Goal: Find specific page/section: Find specific page/section

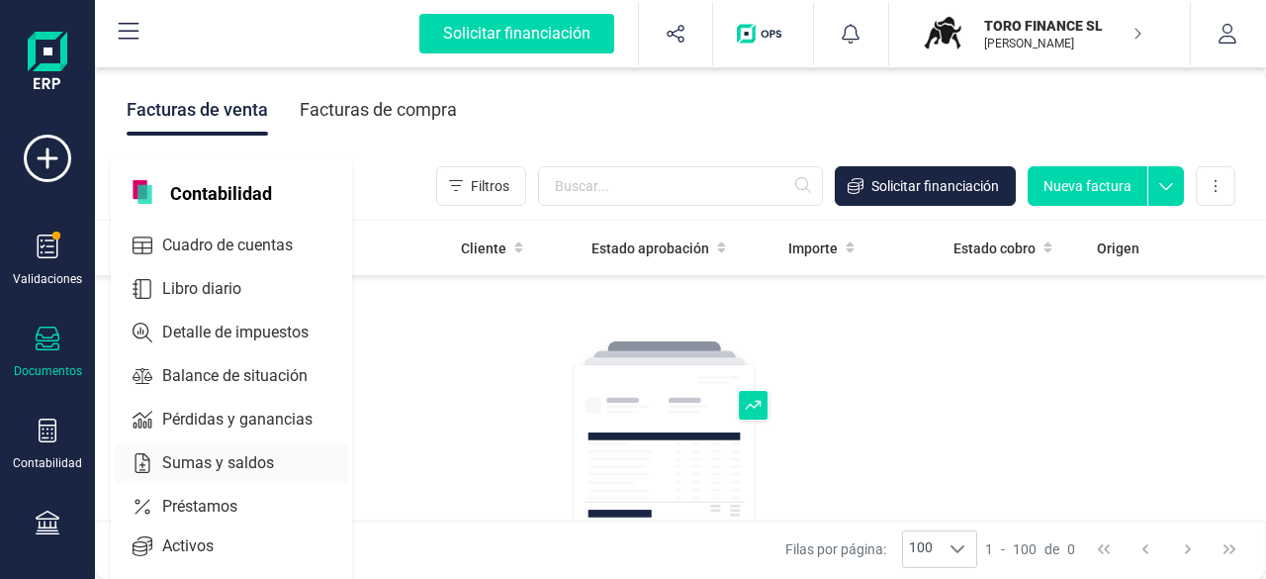
scroll to position [99, 0]
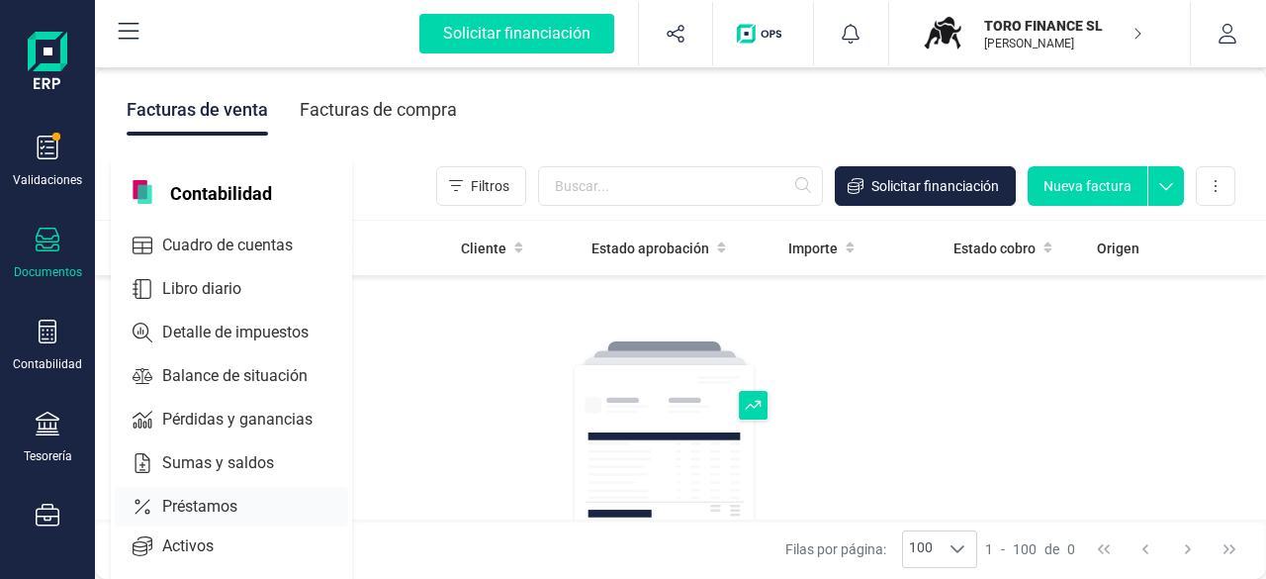
click at [222, 509] on span "Préstamos" at bounding box center [213, 507] width 119 height 24
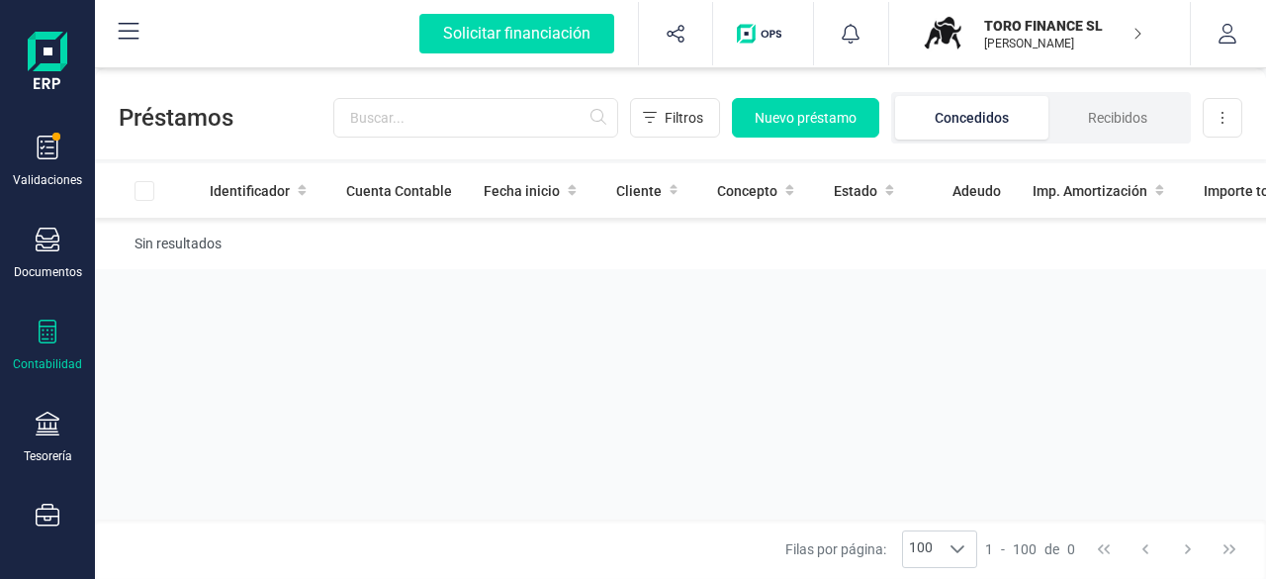
click at [46, 337] on icon at bounding box center [48, 332] width 18 height 24
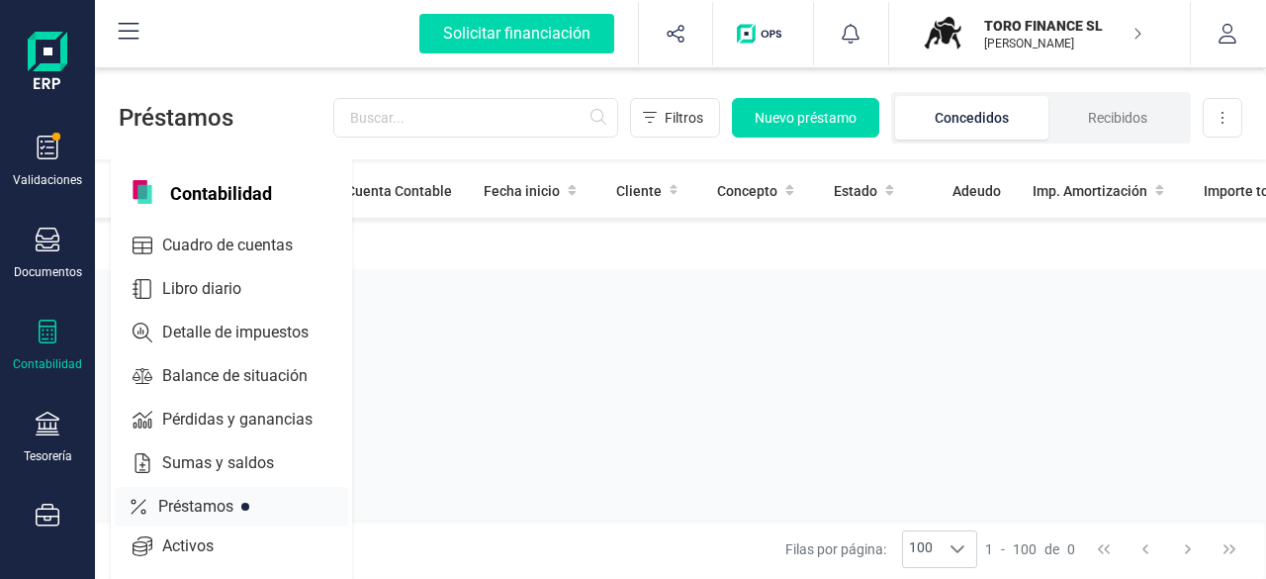
click at [187, 498] on span "Préstamos" at bounding box center [209, 507] width 119 height 24
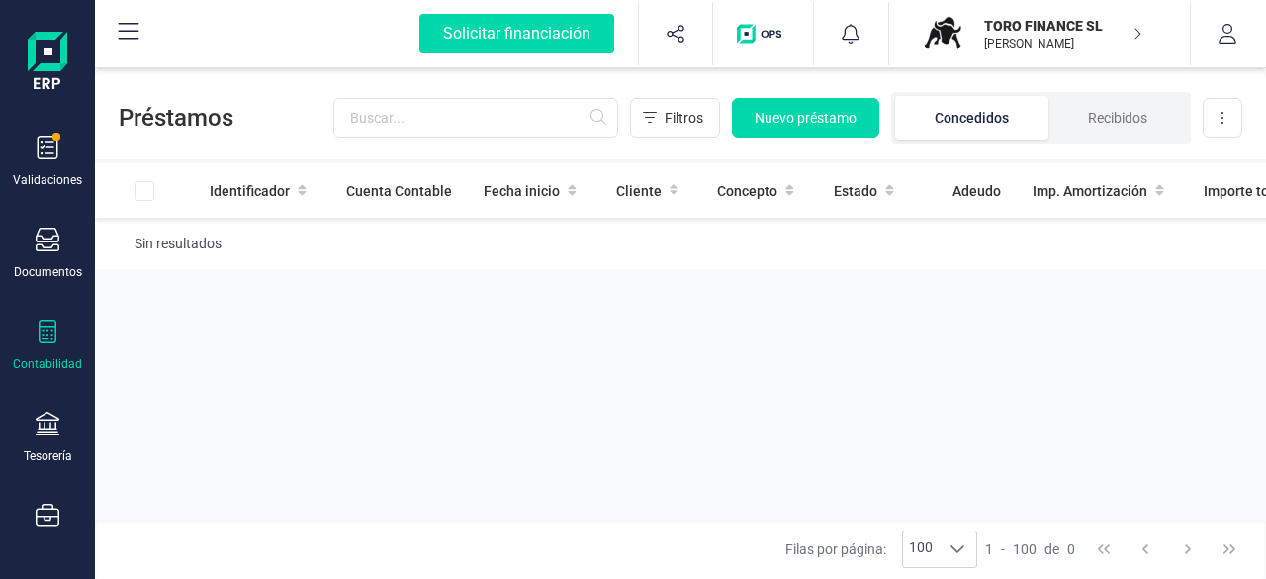
click at [1075, 27] on p "TORO FINANCE SL" at bounding box center [1063, 26] width 158 height 20
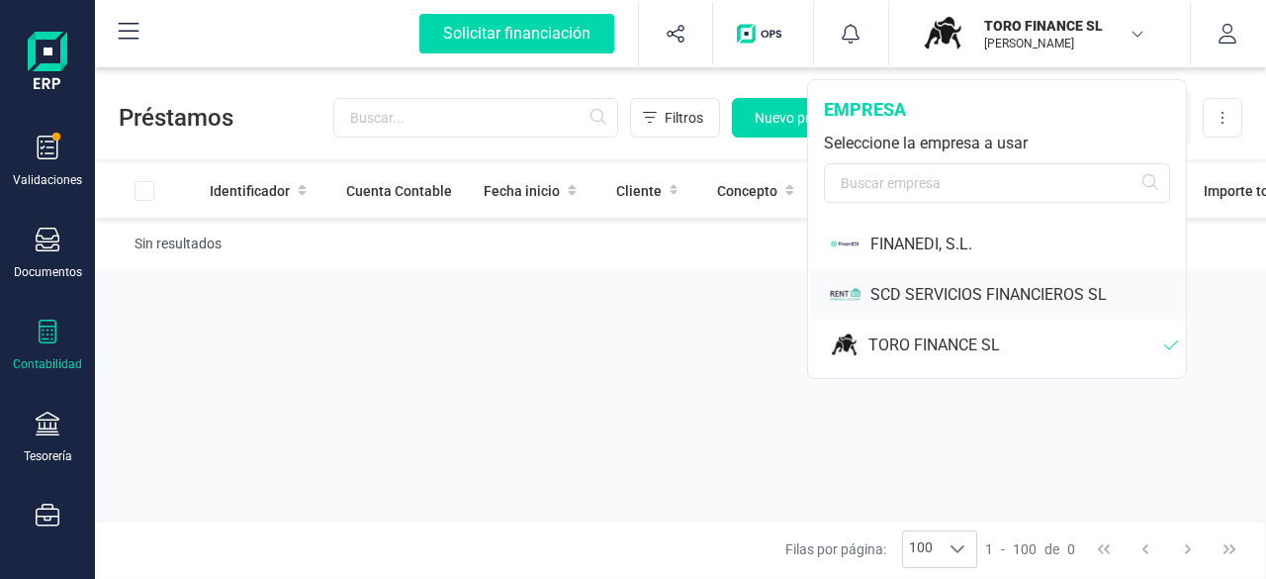
click at [914, 290] on div "SCD SERVICIOS FINANCIEROS SL" at bounding box center [1029, 295] width 316 height 24
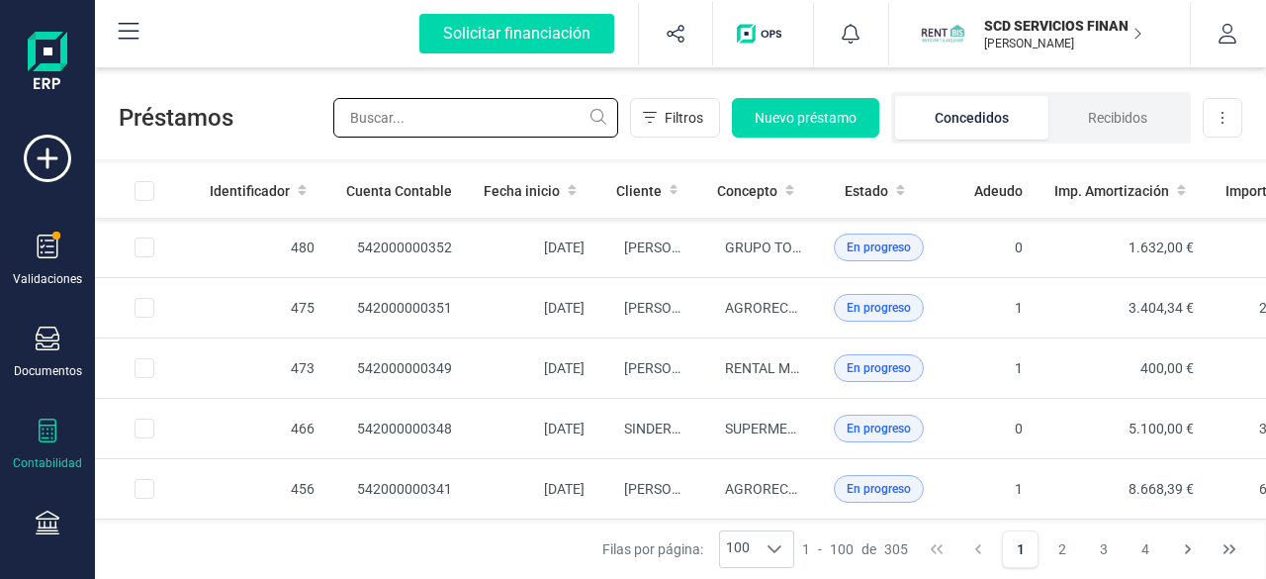
click at [436, 116] on input "text" at bounding box center [475, 118] width 285 height 40
type input "lariño"
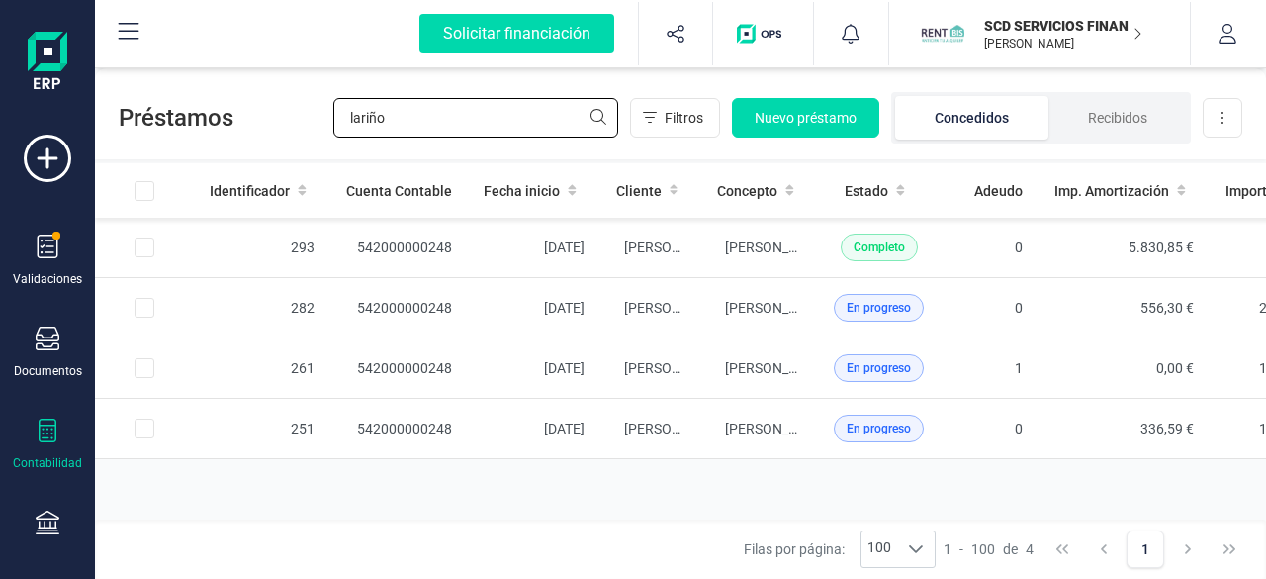
click at [475, 135] on input "lariño" at bounding box center [475, 118] width 285 height 40
drag, startPoint x: 429, startPoint y: 114, endPoint x: 334, endPoint y: 116, distance: 95.0
click at [334, 116] on input "lariño" at bounding box center [475, 118] width 285 height 40
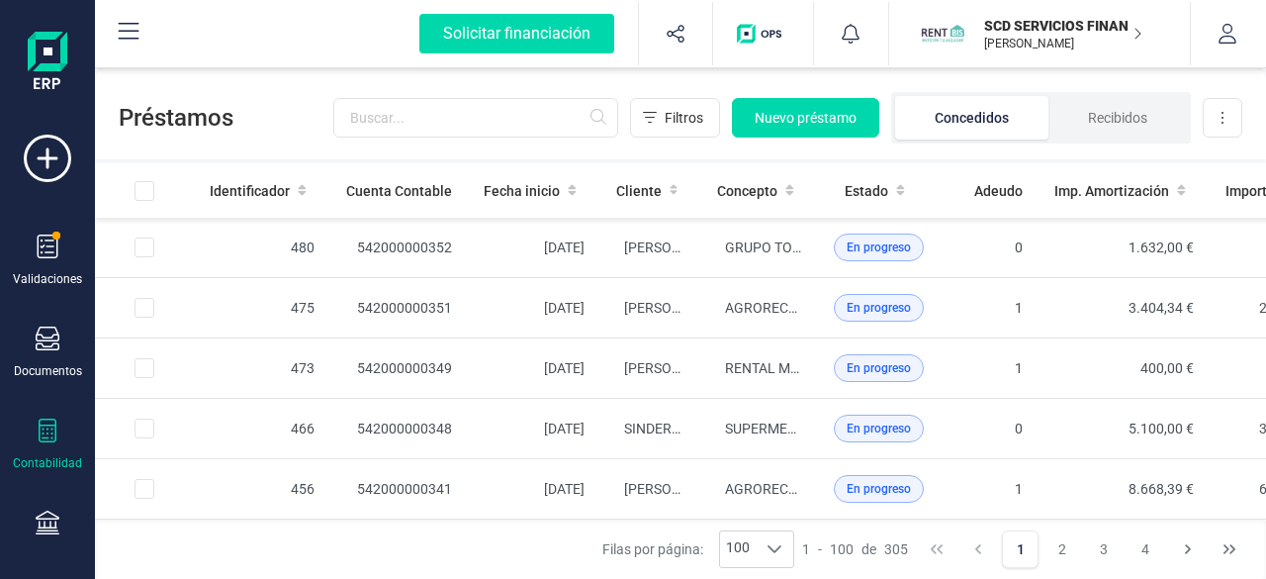
click at [44, 430] on icon at bounding box center [48, 430] width 24 height 24
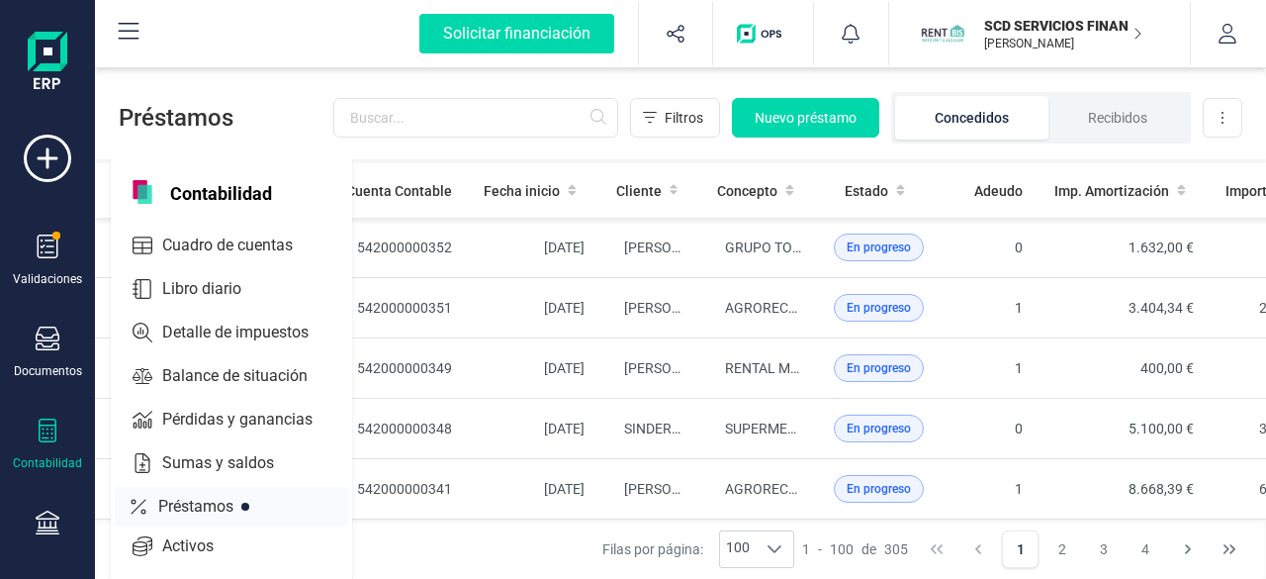
click at [195, 500] on span "Préstamos" at bounding box center [209, 507] width 119 height 24
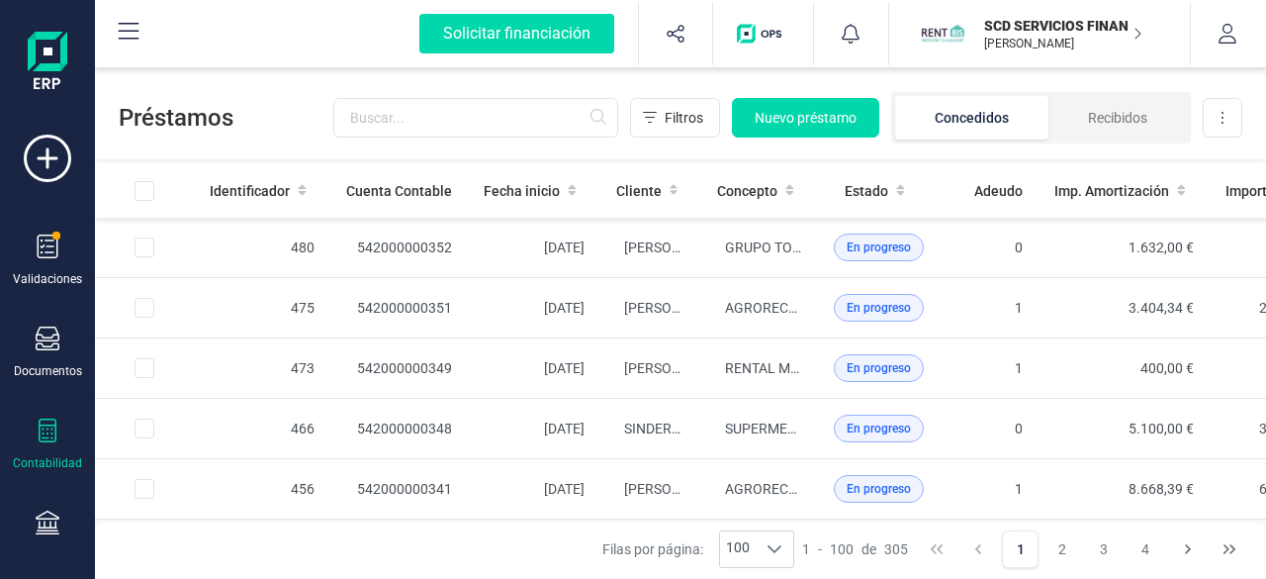
click at [61, 430] on div "Contabilidad" at bounding box center [47, 444] width 79 height 52
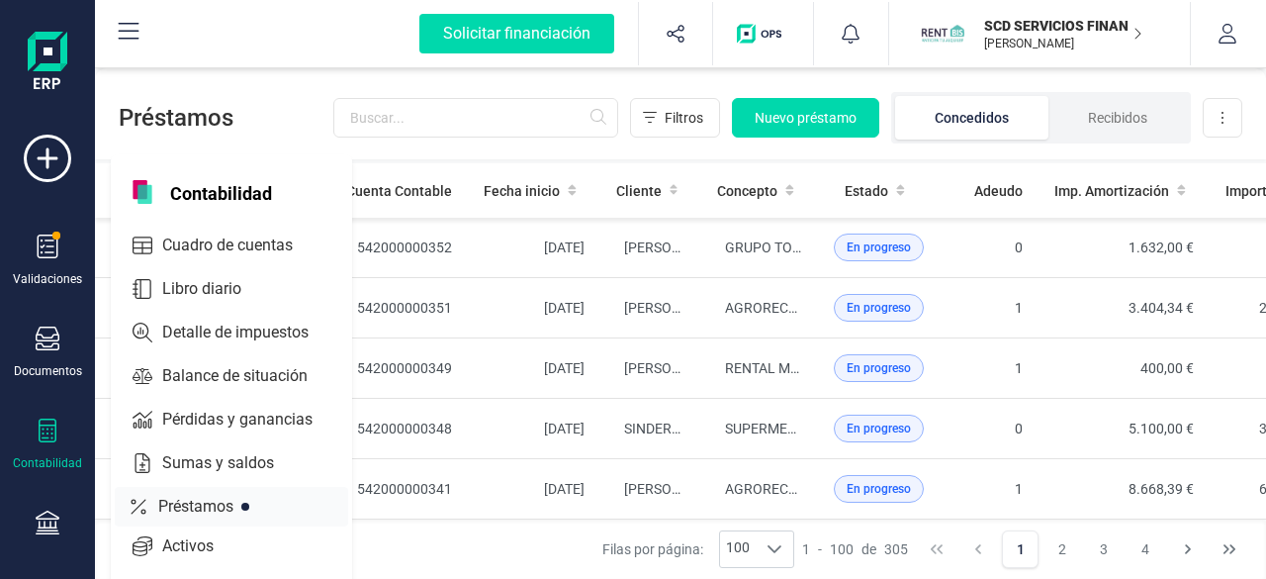
click at [173, 503] on span "Préstamos" at bounding box center [209, 507] width 119 height 24
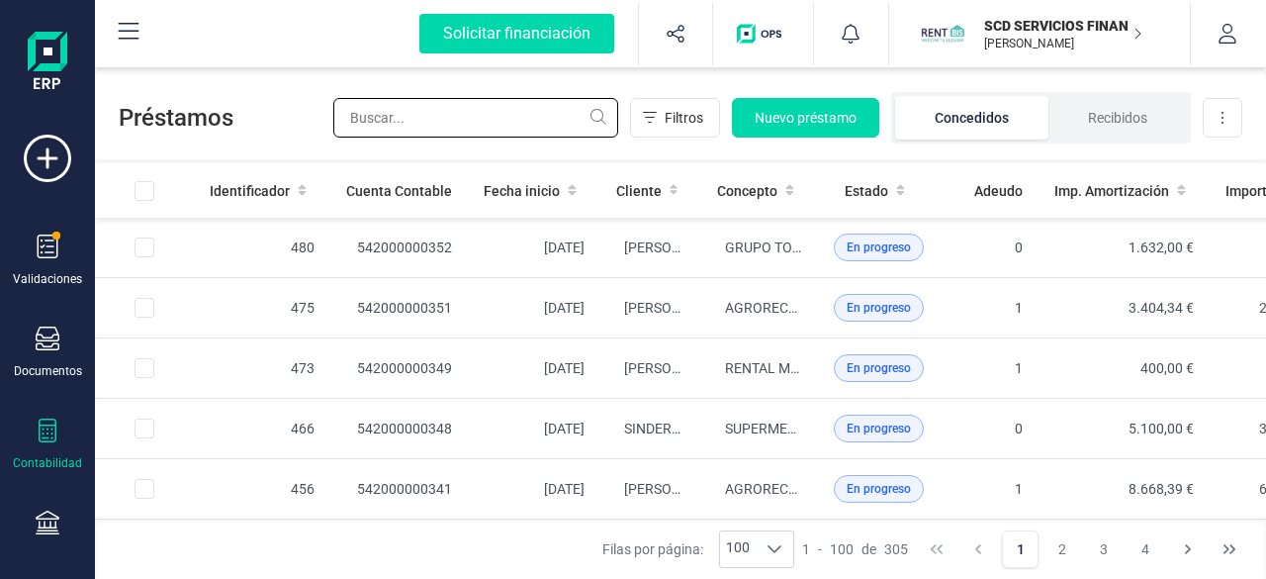
click at [417, 100] on input "text" at bounding box center [475, 118] width 285 height 40
click at [421, 112] on input "text" at bounding box center [475, 118] width 285 height 40
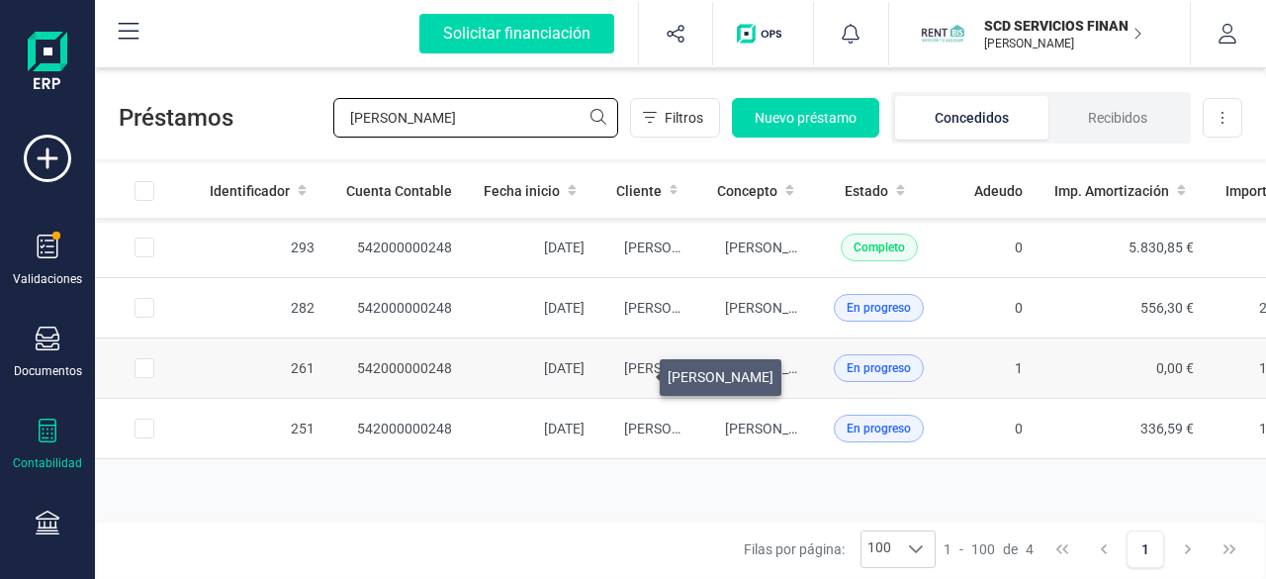
type input "[PERSON_NAME]"
click at [636, 372] on span "[PERSON_NAME]" at bounding box center [677, 368] width 106 height 16
